Goal: Transaction & Acquisition: Purchase product/service

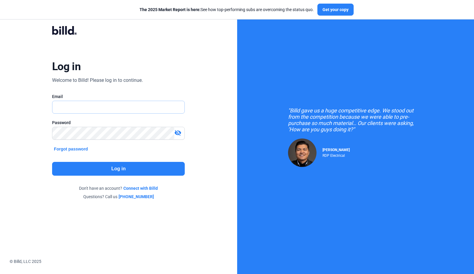
type input "[PERSON_NAME][EMAIL_ADDRESS][DOMAIN_NAME]"
click at [121, 166] on button "Log in" at bounding box center [118, 169] width 133 height 14
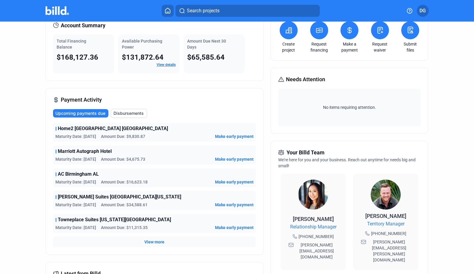
scroll to position [40, 0]
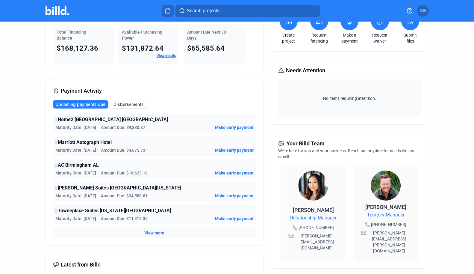
click at [237, 128] on span "Make early payment" at bounding box center [234, 127] width 39 height 6
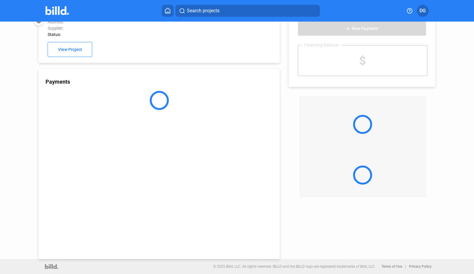
scroll to position [16, 0]
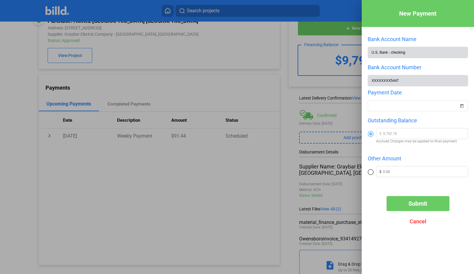
click at [370, 171] on span at bounding box center [371, 172] width 6 height 6
click at [370, 171] on input "radio" at bounding box center [371, 172] width 6 height 6
radio input "true"
click at [400, 171] on input "text" at bounding box center [425, 170] width 85 height 9
type input "5,000"
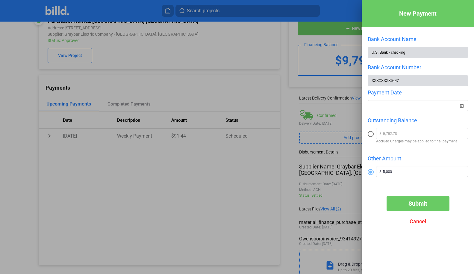
click at [417, 202] on span "Submit" at bounding box center [418, 203] width 19 height 7
click at [392, 107] on div "New Payment Bank Account Name U.S. Bank - checking Bank Account Number XXXXXXXX…" at bounding box center [237, 137] width 474 height 274
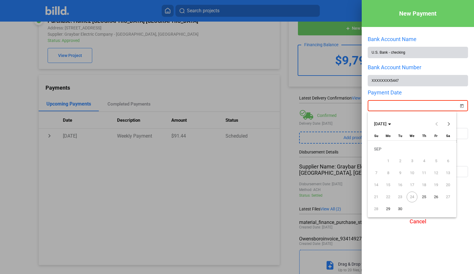
click at [423, 196] on span "25" at bounding box center [424, 196] width 11 height 11
type input "[DATE]"
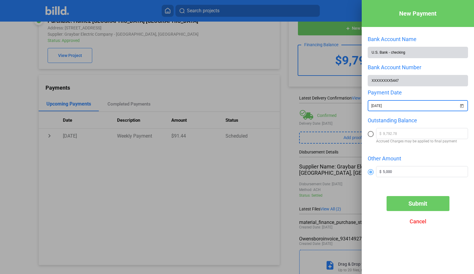
click at [417, 205] on span "Submit" at bounding box center [418, 203] width 19 height 7
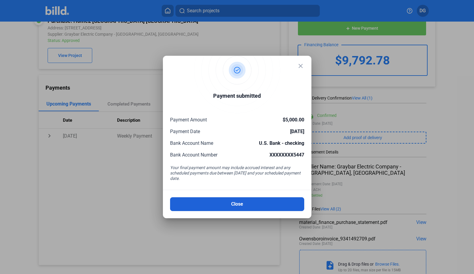
click at [233, 204] on button "Close" at bounding box center [237, 204] width 134 height 14
